Goal: Information Seeking & Learning: Learn about a topic

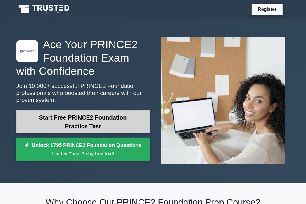
click at [89, 126] on link "Start Free PRINCE2 Foundation Practice Test" at bounding box center [82, 121] width 133 height 23
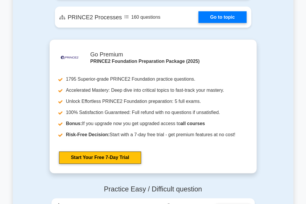
scroll to position [625, 0]
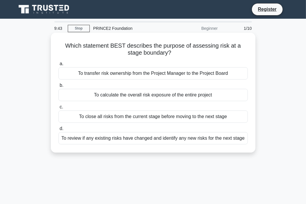
click at [121, 139] on div "To review if any existing risks have changed and identify any new risks for the…" at bounding box center [152, 138] width 189 height 12
click at [58, 131] on input "d. To review if any existing risks have changed and identify any new risks for …" at bounding box center [58, 129] width 0 height 4
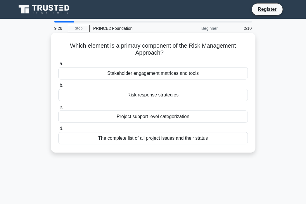
click at [168, 74] on div "Stakeholder engagement matrices and tools" at bounding box center [152, 73] width 189 height 12
click at [58, 66] on input "a. Stakeholder engagement matrices and tools" at bounding box center [58, 64] width 0 height 4
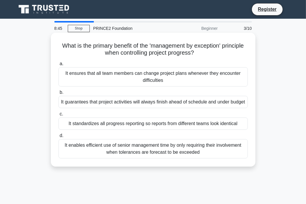
click at [147, 157] on div "It enables efficient use of senior management time by only requiring their invo…" at bounding box center [152, 148] width 189 height 19
click at [58, 138] on input "d. It enables efficient use of senior management time by only requiring their i…" at bounding box center [58, 136] width 0 height 4
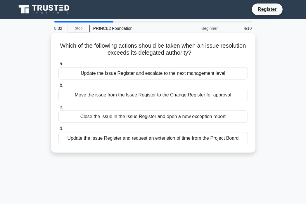
click at [161, 98] on div "Move the issue from the Issue Register to the Change Register for approval" at bounding box center [152, 95] width 189 height 12
click at [58, 87] on input "b. Move the issue from the Issue Register to the Change Register for approval" at bounding box center [58, 86] width 0 height 4
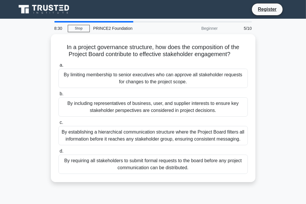
click at [161, 98] on div "By including representatives of business, user, and supplier interests to ensur…" at bounding box center [152, 106] width 189 height 19
click at [58, 96] on input "b. By including representatives of business, user, and supplier interests to en…" at bounding box center [58, 94] width 0 height 4
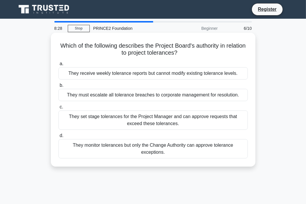
click at [166, 123] on div "They set stage tolerances for the Project Manager and can approve requests that…" at bounding box center [152, 119] width 189 height 19
click at [58, 109] on input "c. They set stage tolerances for the Project Manager and can approve requests t…" at bounding box center [58, 107] width 0 height 4
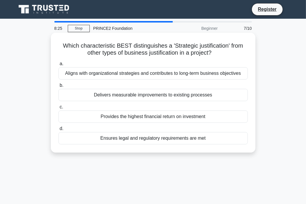
click at [160, 81] on div "a. Aligns with organizational strategies and contributes to long-term business …" at bounding box center [153, 102] width 196 height 86
click at [163, 69] on div "Aligns with organizational strategies and contributes to long-term business obj…" at bounding box center [152, 73] width 189 height 12
click at [58, 66] on input "a. Aligns with organizational strategies and contributes to long-term business …" at bounding box center [58, 64] width 0 height 4
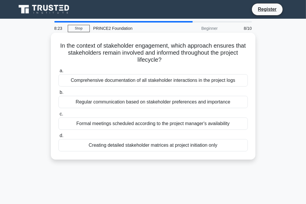
click at [159, 105] on div "a. Comprehensive documentation of all stakeholder interactions in the project l…" at bounding box center [153, 109] width 196 height 86
click at [166, 128] on div "Formal meetings scheduled according to the project manager's availability" at bounding box center [152, 123] width 189 height 12
click at [58, 116] on input "c. Formal meetings scheduled according to the project manager's availability" at bounding box center [58, 114] width 0 height 4
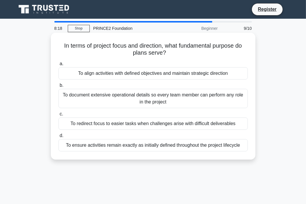
click at [164, 147] on div "To ensure activities remain exactly as initially defined throughout the project…" at bounding box center [152, 145] width 189 height 12
click at [58, 138] on input "d. To ensure activities remain exactly as initially defined throughout the proj…" at bounding box center [58, 136] width 0 height 4
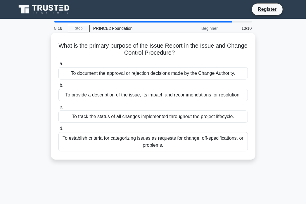
click at [167, 77] on div "To document the approval or rejection decisions made by the Change Authority." at bounding box center [152, 73] width 189 height 12
click at [58, 66] on input "a. To document the approval or rejection decisions made by the Change Authority." at bounding box center [58, 64] width 0 height 4
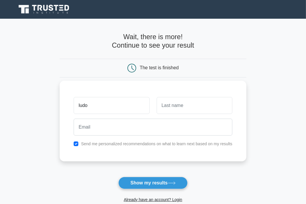
type input "ludo"
click at [171, 109] on input "text" at bounding box center [195, 105] width 76 height 17
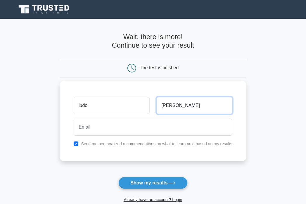
type input "olga"
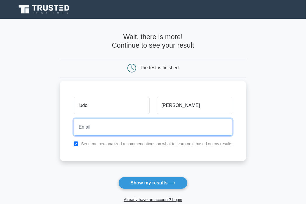
click at [115, 131] on input "email" at bounding box center [153, 127] width 159 height 17
type input "nzulaludo740@gmail.com"
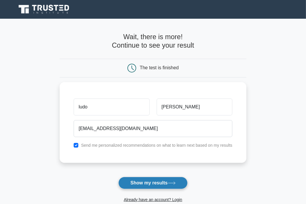
click at [147, 181] on button "Show my results" at bounding box center [152, 183] width 69 height 12
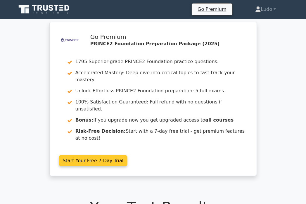
click at [96, 155] on link "Start Your Free 7-Day Trial" at bounding box center [93, 160] width 68 height 11
